Goal: Obtain resource: Obtain resource

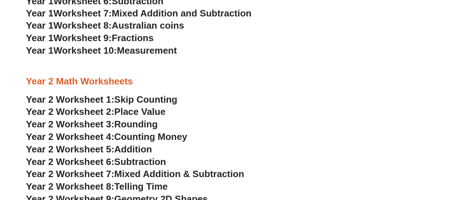
scroll to position [787, 0]
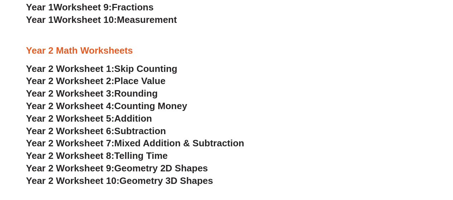
click at [86, 52] on h3 "Year 2 Math Worksheets" at bounding box center [226, 51] width 401 height 12
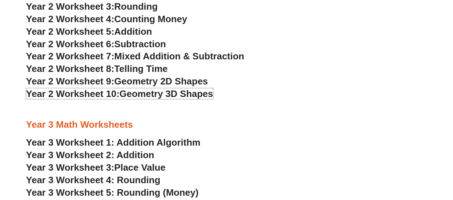
scroll to position [966, 0]
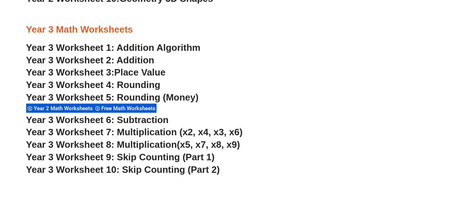
scroll to position [1004, 0]
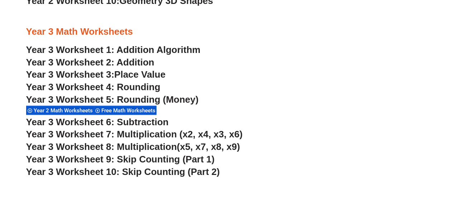
drag, startPoint x: 0, startPoint y: 0, endPoint x: 364, endPoint y: 67, distance: 369.7
click at [364, 67] on h3 "Year 3 Worksheet 2: Addition" at bounding box center [226, 63] width 401 height 12
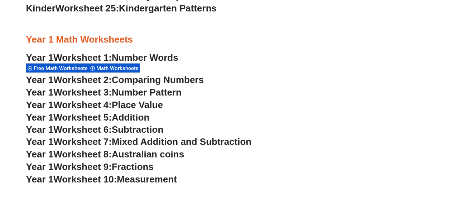
scroll to position [646, 0]
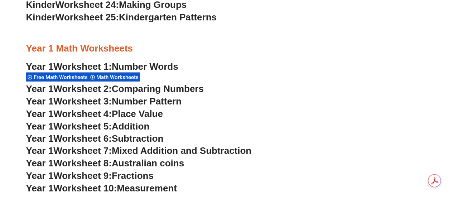
click at [140, 161] on span "Australian coins" at bounding box center [148, 162] width 72 height 11
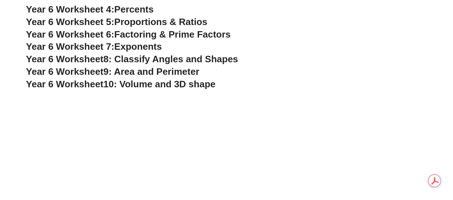
scroll to position [1006, 0]
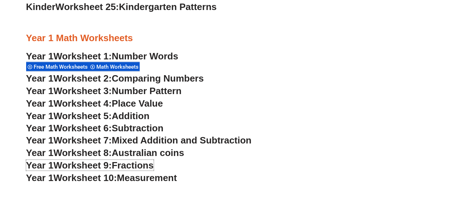
scroll to position [646, 0]
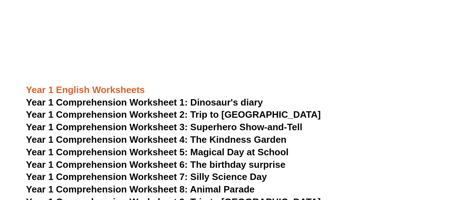
scroll to position [797, 0]
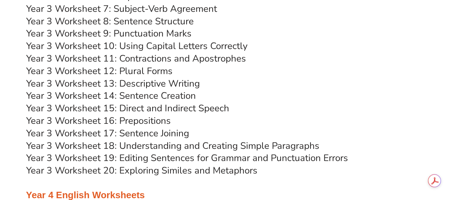
scroll to position [2837, 0]
